Goal: Task Accomplishment & Management: Complete application form

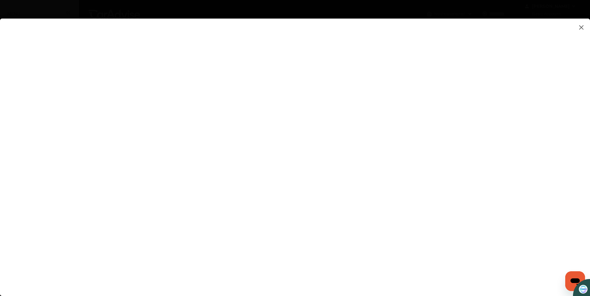
click at [368, 188] on flutter-view at bounding box center [295, 152] width 590 height 266
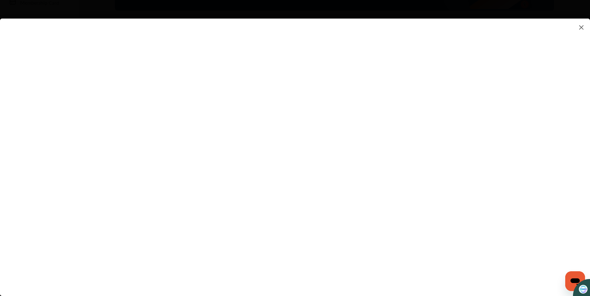
click at [450, 122] on flutter-view at bounding box center [295, 152] width 590 height 266
click at [349, 246] on flutter-view at bounding box center [295, 152] width 590 height 266
click at [492, 180] on flutter-view at bounding box center [295, 152] width 590 height 266
click at [490, 107] on flutter-view at bounding box center [295, 152] width 590 height 266
click at [490, 157] on flutter-view at bounding box center [295, 152] width 590 height 266
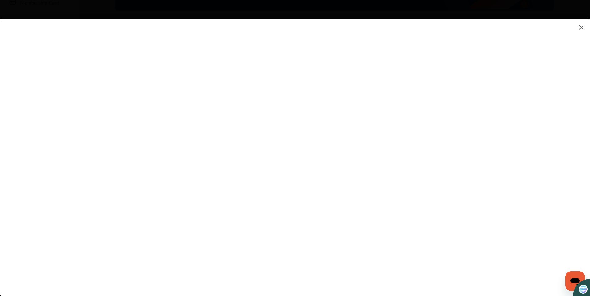
click at [368, 183] on flutter-view at bounding box center [295, 152] width 590 height 266
type textarea "**********"
click at [371, 205] on flutter-view at bounding box center [295, 152] width 590 height 266
click at [424, 262] on flutter-view at bounding box center [295, 152] width 590 height 266
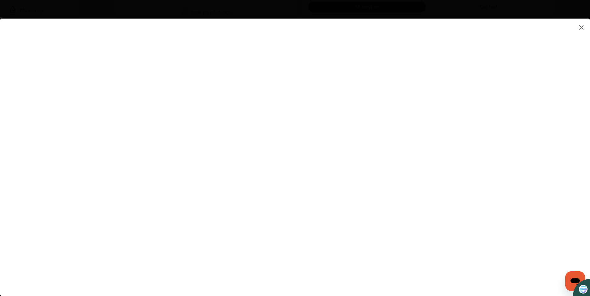
click at [490, 118] on flutter-view at bounding box center [295, 152] width 590 height 266
click at [358, 187] on flutter-view at bounding box center [295, 152] width 590 height 266
type input "**********"
click at [418, 261] on flutter-view at bounding box center [295, 152] width 590 height 266
click at [490, 170] on flutter-view at bounding box center [295, 152] width 590 height 266
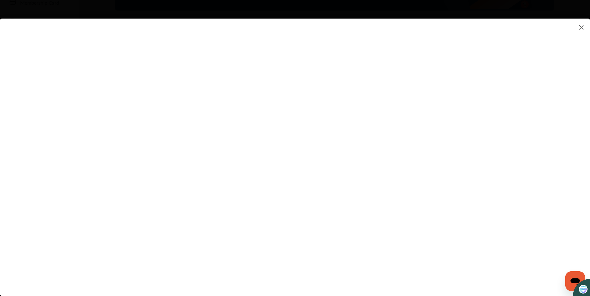
scroll to position [0, 0]
